Goal: Information Seeking & Learning: Understand process/instructions

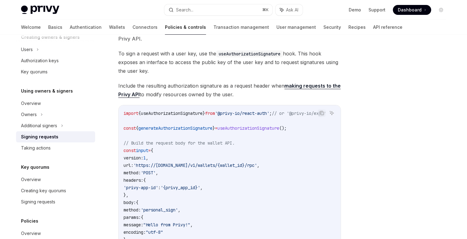
scroll to position [164, 0]
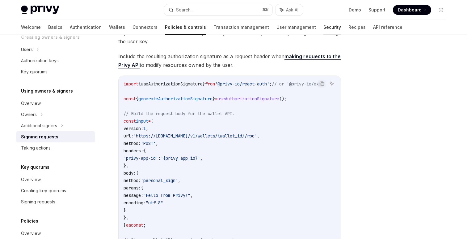
click at [324, 28] on link "Security" at bounding box center [333, 27] width 18 height 15
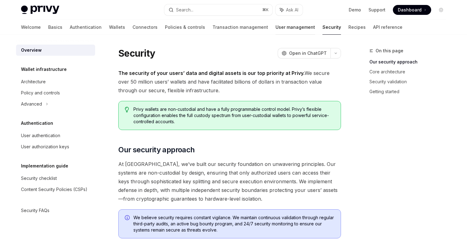
click at [276, 28] on link "User management" at bounding box center [296, 27] width 40 height 15
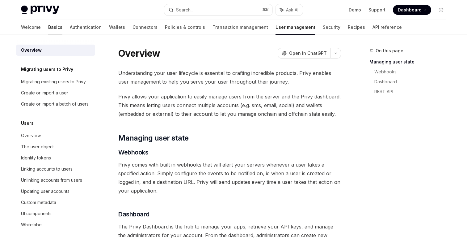
click at [48, 29] on link "Basics" at bounding box center [55, 27] width 14 height 15
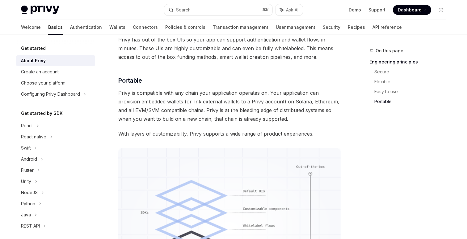
scroll to position [570, 0]
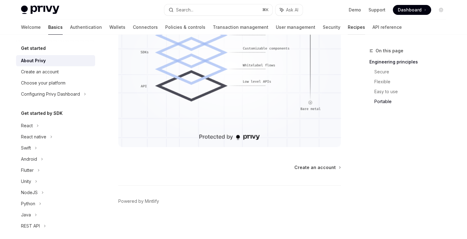
click at [348, 27] on link "Recipes" at bounding box center [356, 27] width 17 height 15
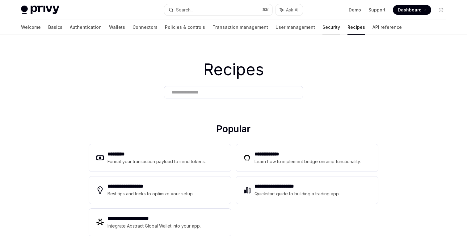
click at [323, 28] on link "Security" at bounding box center [332, 27] width 18 height 15
type textarea "*"
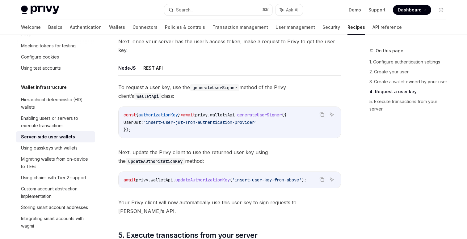
scroll to position [992, 0]
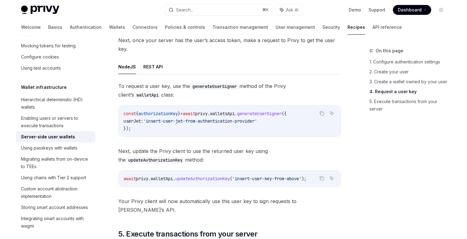
click at [151, 76] on div "NodeJS REST API To request a user key, use the generateUserSigner method of the…" at bounding box center [229, 136] width 223 height 155
click at [397, 102] on link "5. Execute transactions from your server" at bounding box center [411, 104] width 82 height 17
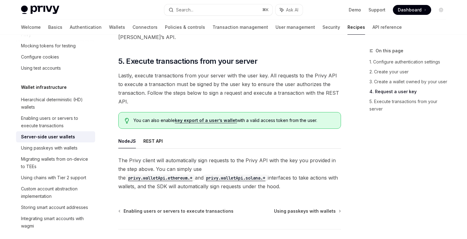
scroll to position [1165, 0]
click at [187, 133] on ul "NodeJS REST API" at bounding box center [229, 140] width 223 height 15
click at [187, 158] on span "The Privy client will automatically sign requests to the Privy API with the key…" at bounding box center [229, 172] width 223 height 35
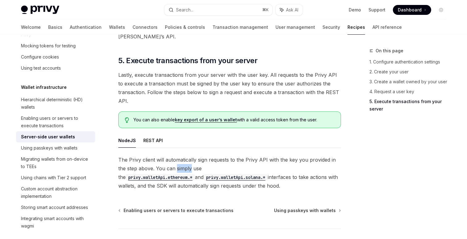
click at [187, 158] on span "The Privy client will automatically sign requests to the Privy API with the key…" at bounding box center [229, 172] width 223 height 35
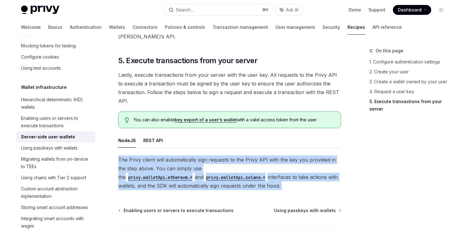
click at [187, 158] on span "The Privy client will automatically sign requests to the Privy API with the key…" at bounding box center [229, 172] width 223 height 35
click at [203, 165] on span "The Privy client will automatically sign requests to the Privy API with the key…" at bounding box center [229, 172] width 223 height 35
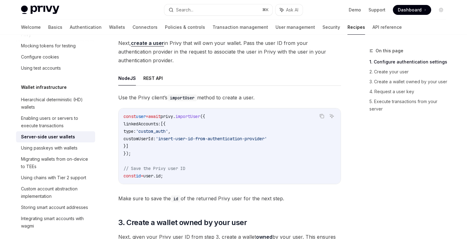
scroll to position [365, 0]
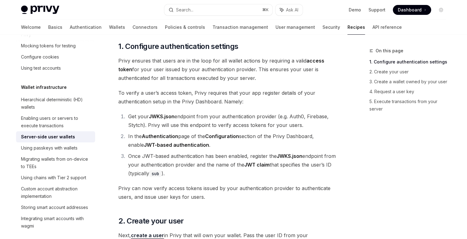
click at [253, 70] on span "Privy ensures that users are in the loop for all wallet actions by requiring a …" at bounding box center [229, 69] width 223 height 26
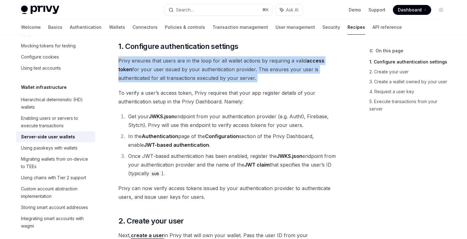
click at [253, 70] on span "Privy ensures that users are in the loop for all wallet actions by requiring a …" at bounding box center [229, 69] width 223 height 26
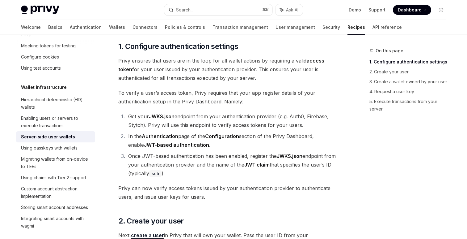
click at [252, 120] on li "Get your JWKS.json endpoint from your authentication provider (e.g. Auth0, Fire…" at bounding box center [233, 120] width 215 height 17
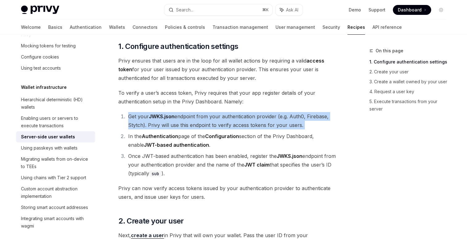
click at [252, 120] on li "Get your JWKS.json endpoint from your authentication provider (e.g. Auth0, Fire…" at bounding box center [233, 120] width 215 height 17
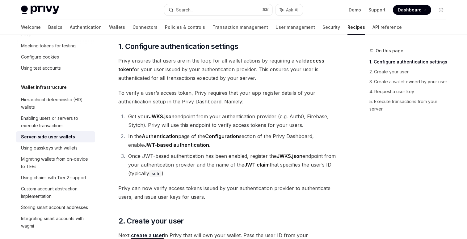
click at [248, 152] on li "Once JWT-based authentication has been enabled, register the JWKS.json endpoint…" at bounding box center [233, 164] width 215 height 26
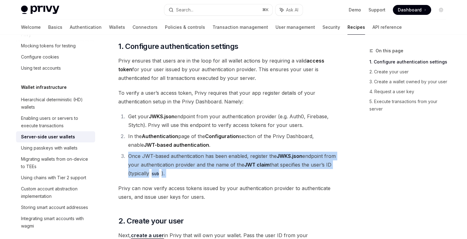
click at [248, 152] on li "Once JWT-based authentication has been enabled, register the JWKS.json endpoint…" at bounding box center [233, 164] width 215 height 26
click at [246, 171] on li "Once JWT-based authentication has been enabled, register the JWKS.json endpoint…" at bounding box center [233, 164] width 215 height 26
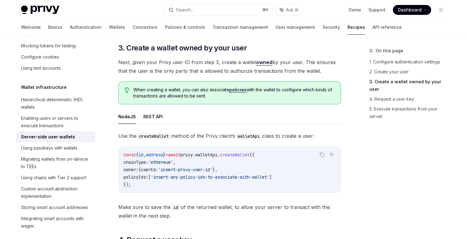
scroll to position [115, 0]
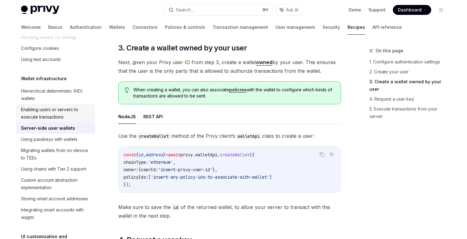
click at [65, 112] on div "Enabling users or servers to execute transactions" at bounding box center [56, 113] width 70 height 15
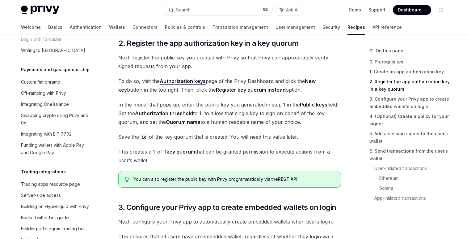
scroll to position [598, 0]
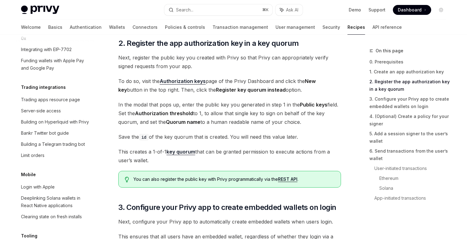
click at [204, 118] on span "In the modal that pops up, enter the public key you generated in step 1 in the …" at bounding box center [229, 113] width 223 height 26
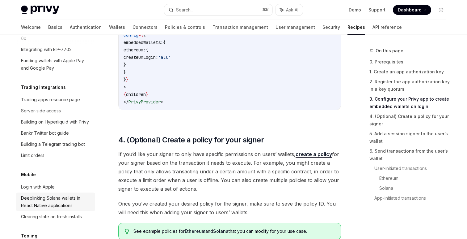
scroll to position [732, 0]
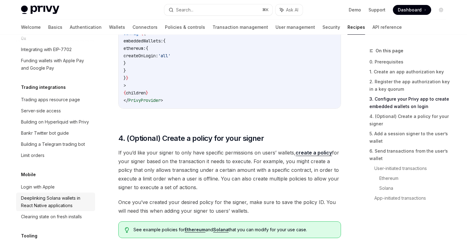
type textarea "*"
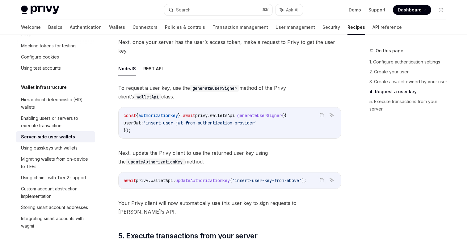
scroll to position [992, 0]
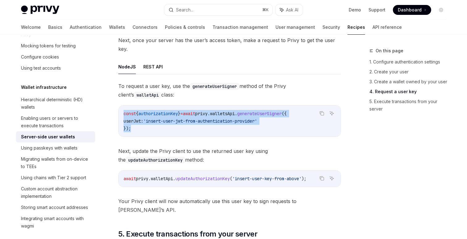
copy code "const { authorizationKey } = await privy . [GEOGRAPHIC_DATA] . generateUserSign…"
drag, startPoint x: 141, startPoint y: 131, endPoint x: 114, endPoint y: 107, distance: 35.7
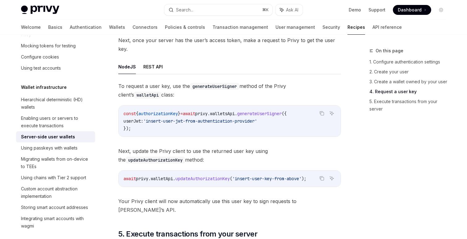
click at [189, 176] on span "updateAuthorizationKey" at bounding box center [203, 179] width 54 height 6
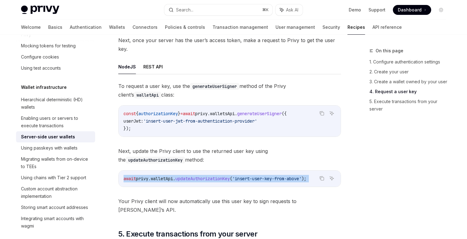
click at [189, 176] on span "updateAuthorizationKey" at bounding box center [203, 179] width 54 height 6
copy code "await privy . walletApi . updateAuthorizationKey ( 'insert-user-key-from-above'…"
